Goal: Task Accomplishment & Management: Use online tool/utility

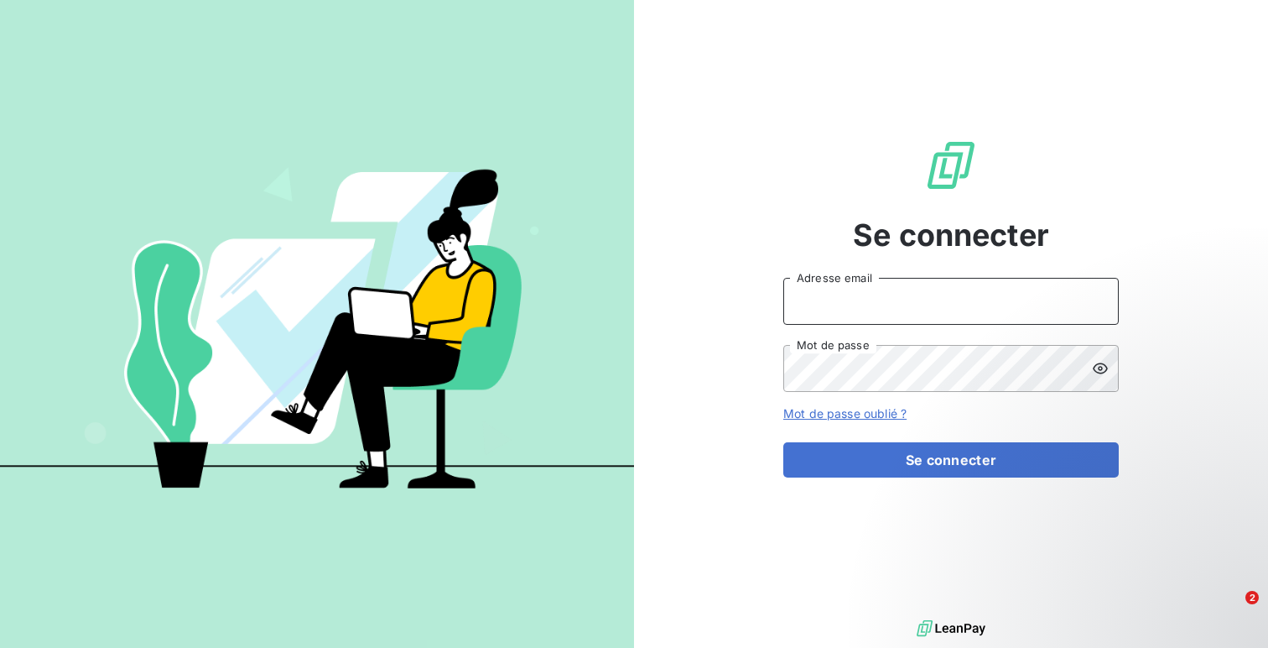
click at [887, 283] on input "Adresse email" at bounding box center [951, 301] width 336 height 47
type input "admin@bonifassi"
click at [783, 442] on button "Se connecter" at bounding box center [951, 459] width 336 height 35
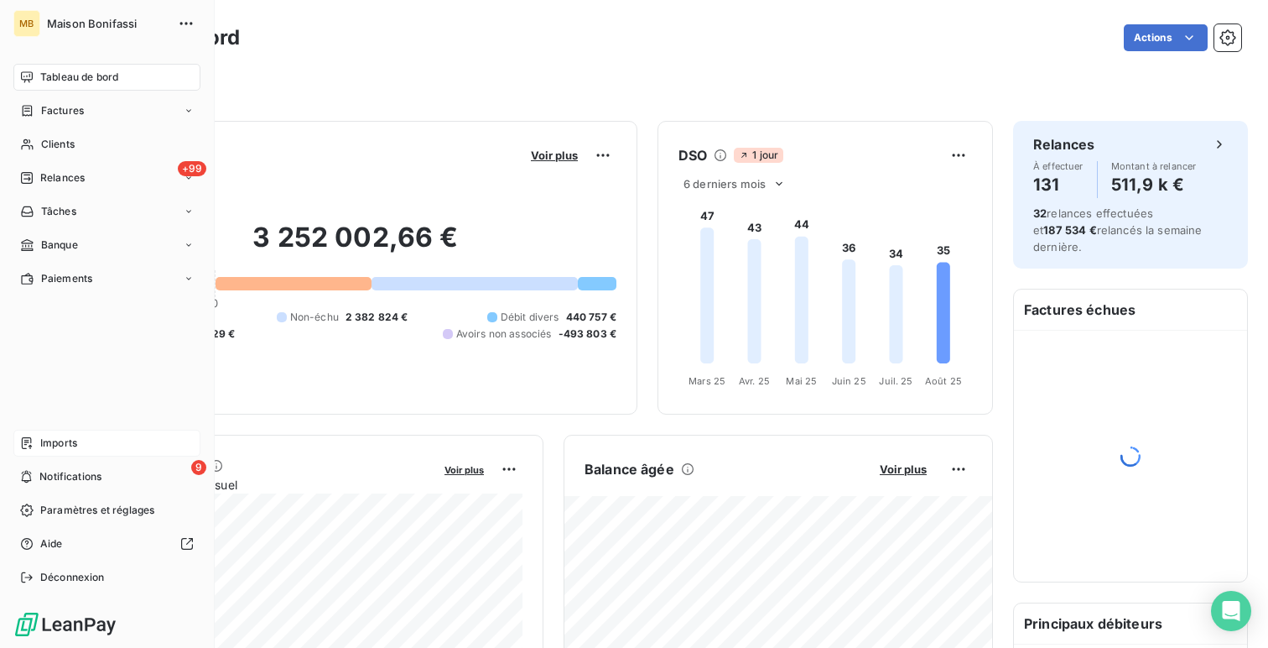
click at [75, 442] on span "Imports" at bounding box center [58, 442] width 37 height 15
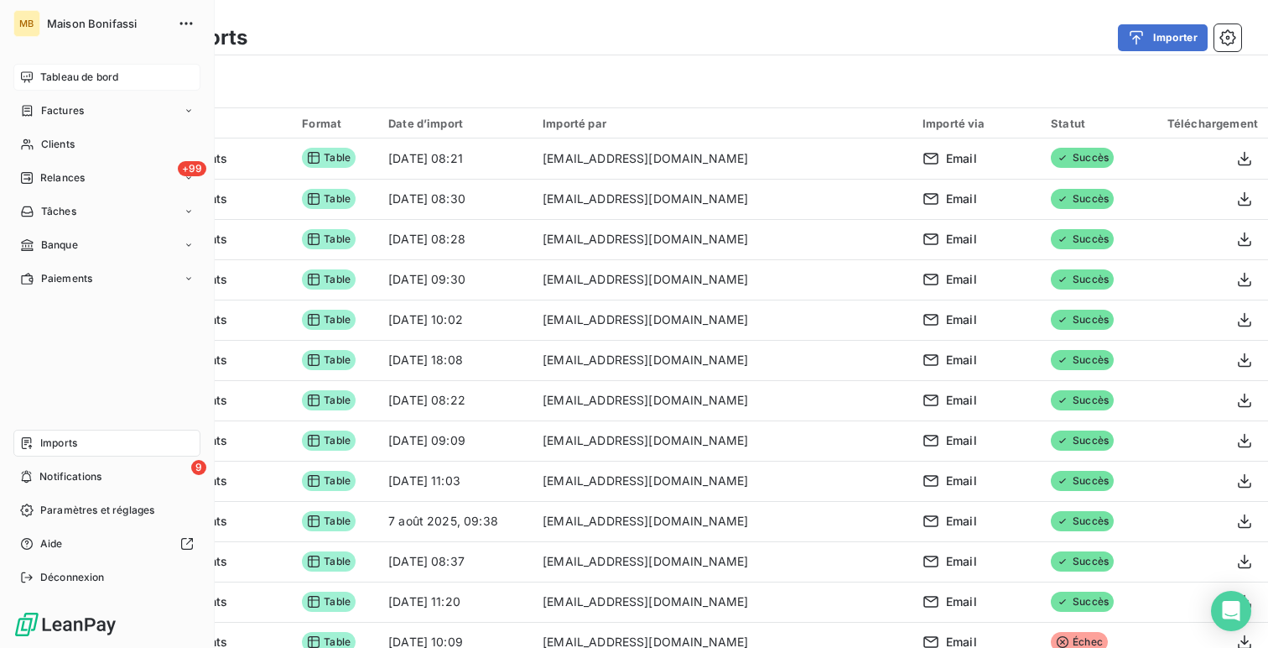
click at [21, 81] on icon at bounding box center [26, 76] width 13 height 13
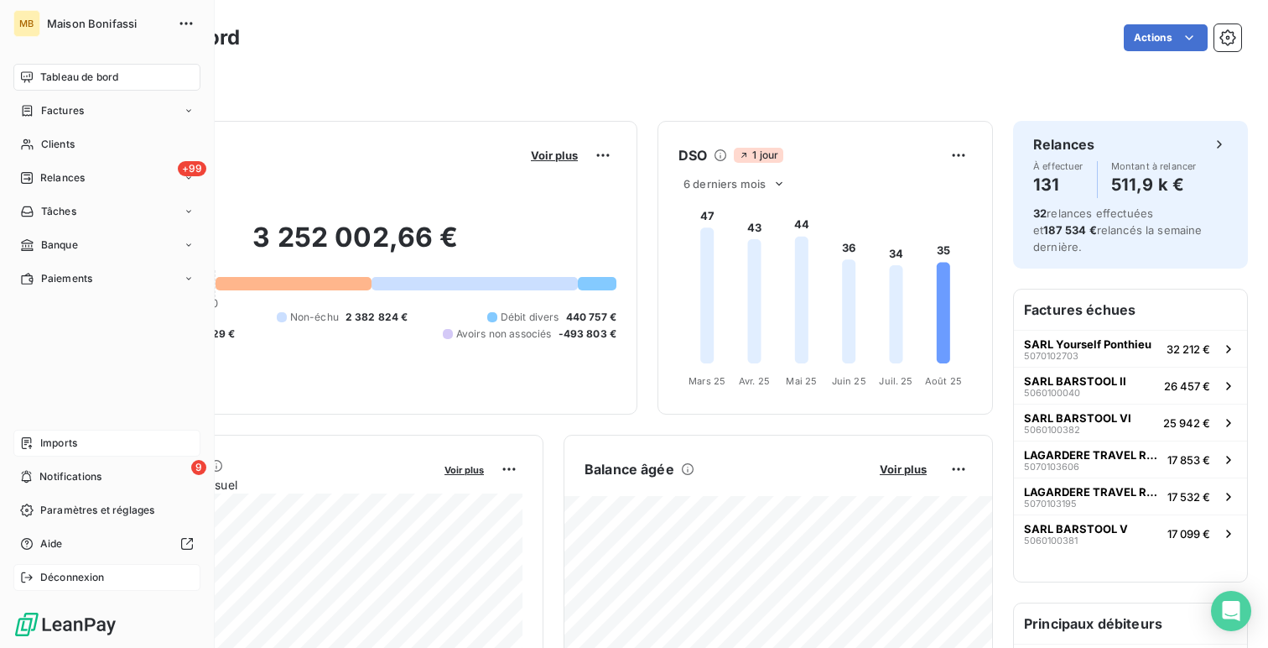
click at [73, 584] on span "Déconnexion" at bounding box center [72, 577] width 65 height 15
